Goal: Information Seeking & Learning: Learn about a topic

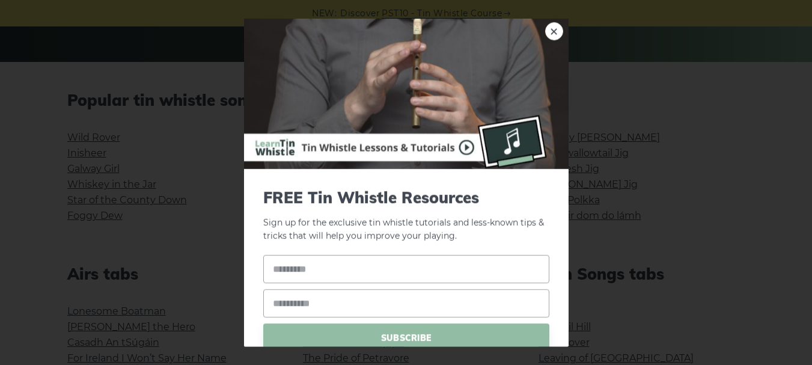
scroll to position [278, 0]
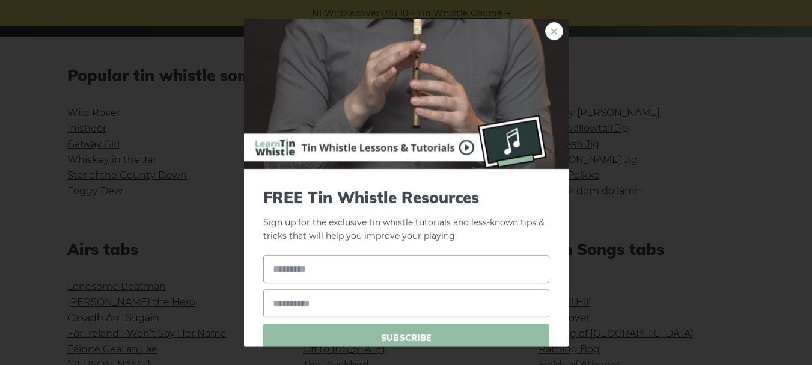
click at [545, 34] on link "×" at bounding box center [554, 31] width 18 height 18
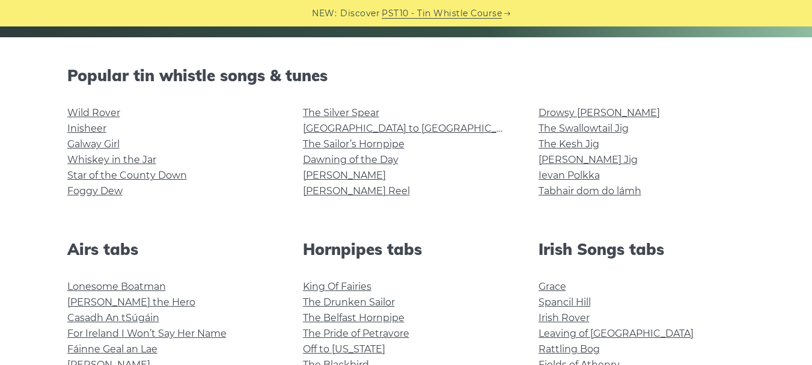
drag, startPoint x: 684, startPoint y: 0, endPoint x: 797, endPoint y: 183, distance: 214.7
click at [85, 142] on link "Galway Girl" at bounding box center [93, 143] width 52 height 11
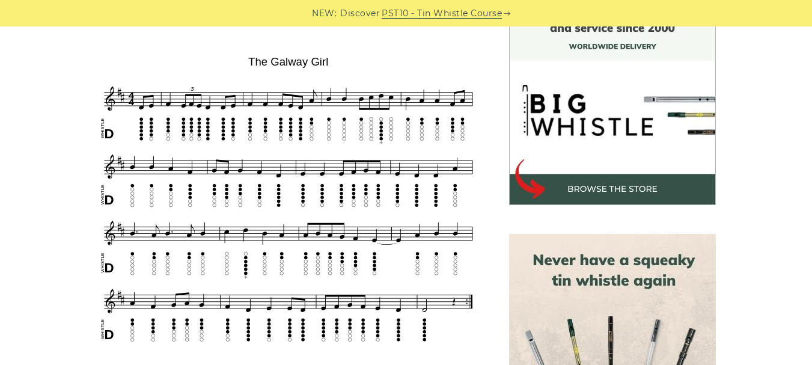
scroll to position [350, 0]
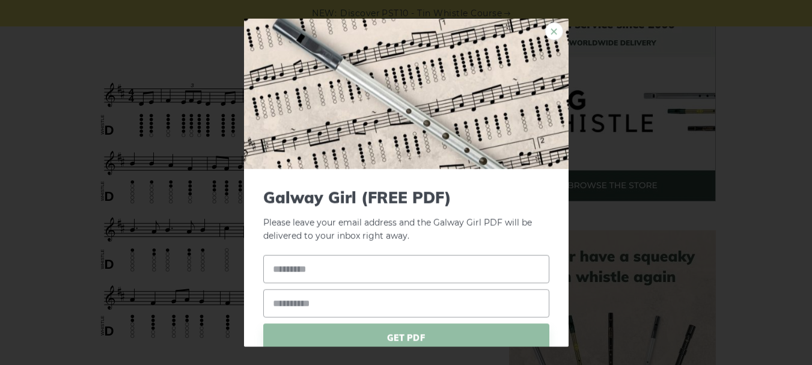
click at [550, 36] on link "×" at bounding box center [554, 31] width 18 height 18
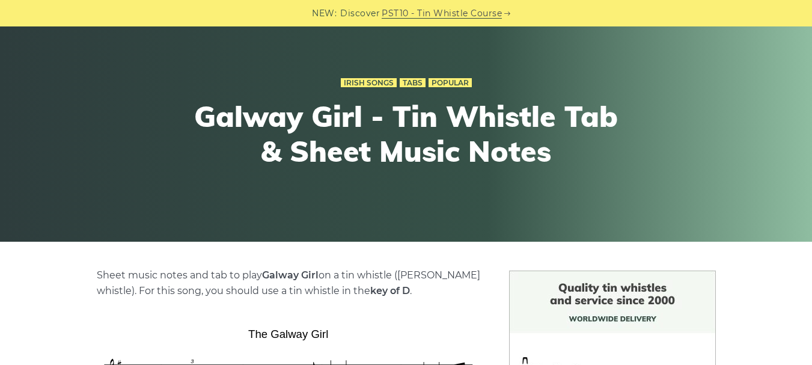
scroll to position [0, 0]
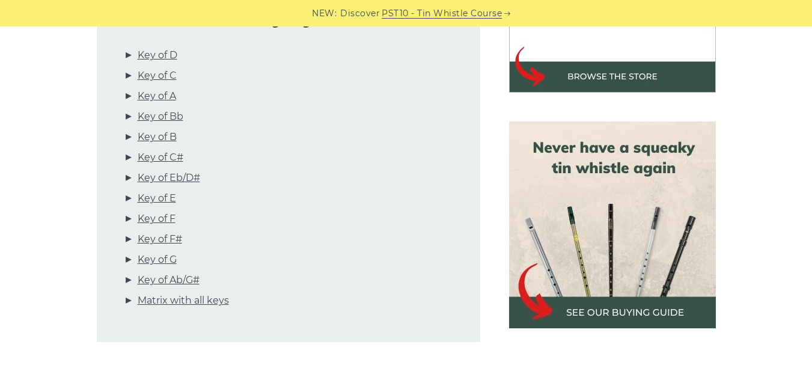
scroll to position [391, 0]
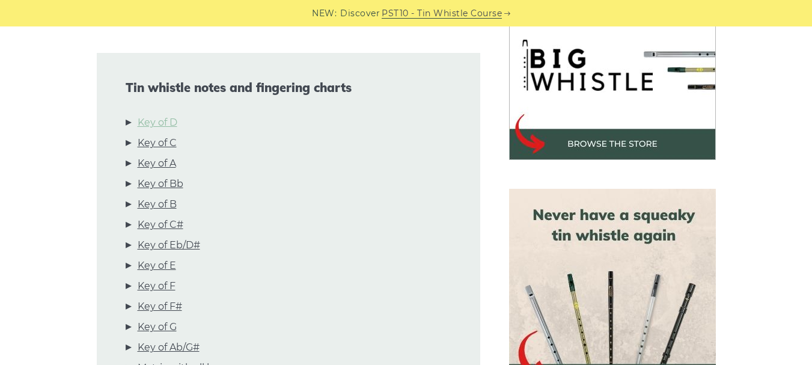
click at [156, 121] on link "Key of D" at bounding box center [158, 123] width 40 height 16
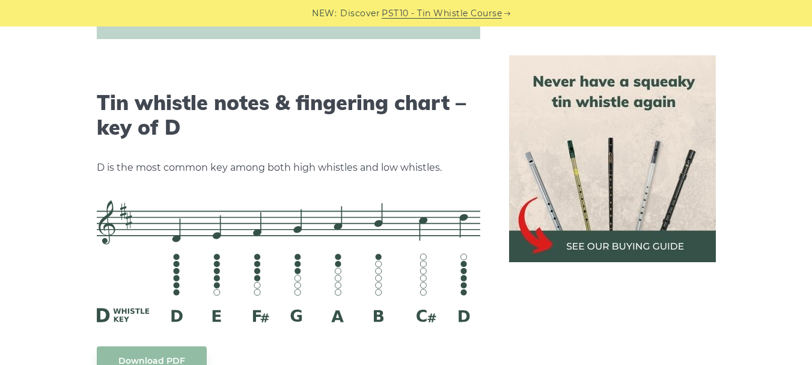
scroll to position [1872, 0]
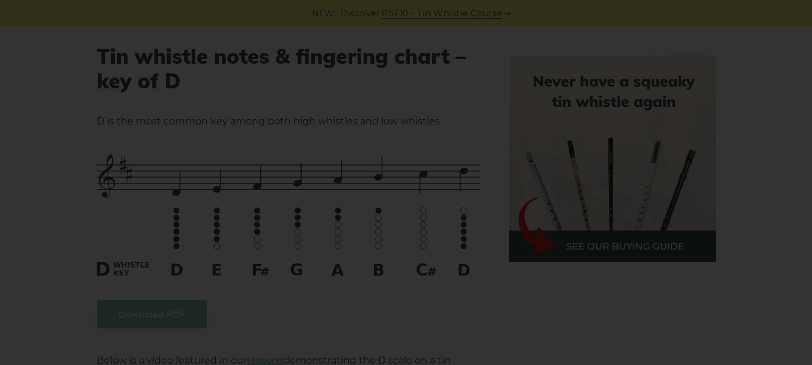
click at [756, 176] on div "×" at bounding box center [406, 182] width 812 height 365
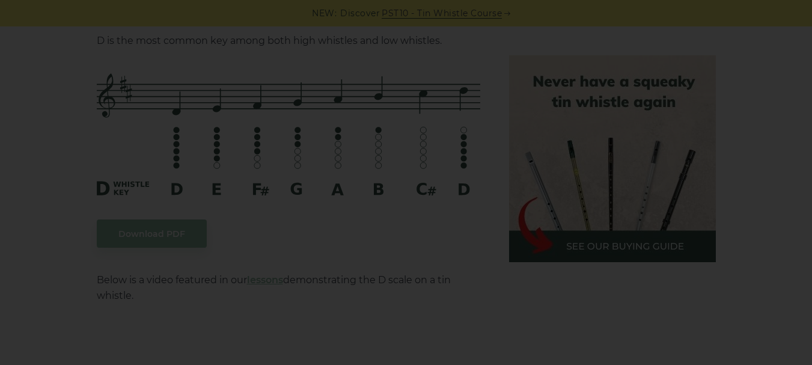
scroll to position [2262, 0]
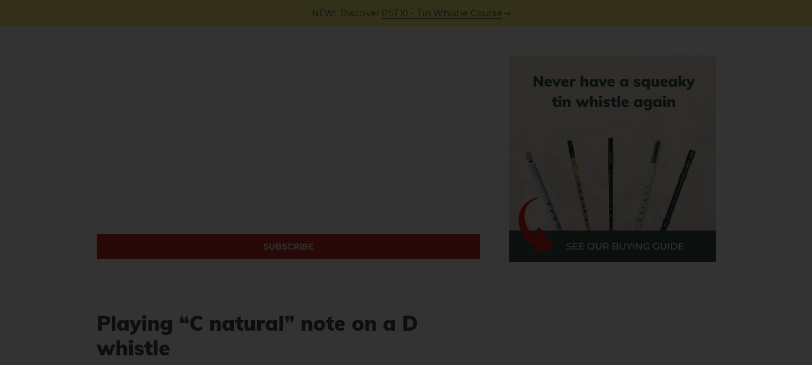
click at [29, 179] on div "×" at bounding box center [406, 182] width 812 height 365
click at [255, 112] on div "×" at bounding box center [406, 182] width 812 height 365
click at [350, 136] on div "×" at bounding box center [406, 182] width 812 height 365
click at [475, 320] on div "×" at bounding box center [406, 182] width 812 height 365
